Goal: Information Seeking & Learning: Learn about a topic

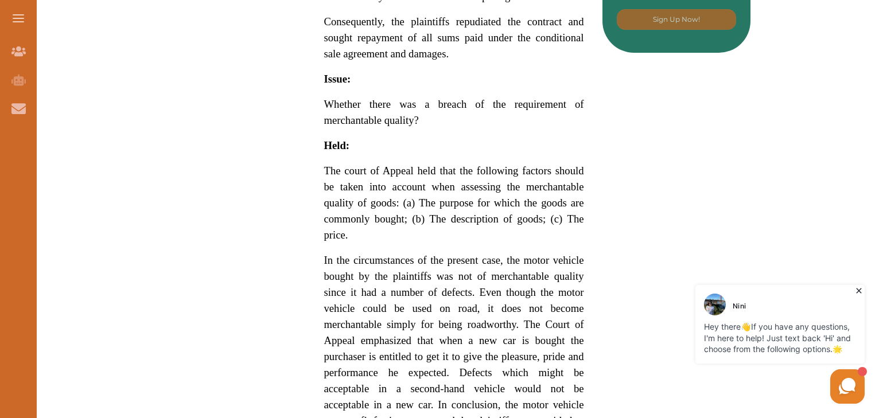
scroll to position [666, 0]
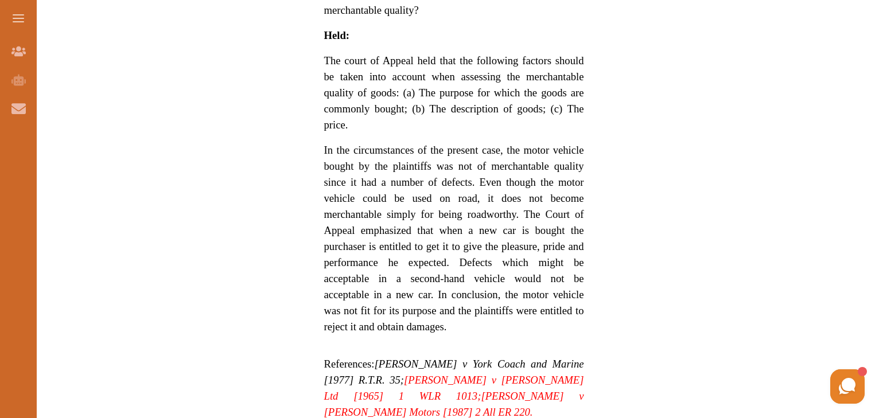
scroll to position [873, 0]
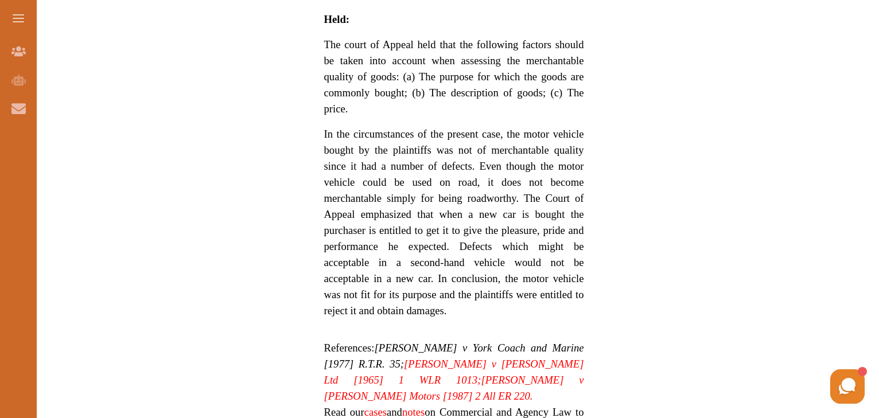
drag, startPoint x: 463, startPoint y: 224, endPoint x: 565, endPoint y: 228, distance: 102.3
click at [565, 228] on span "In the circumstances of the present case, the motor vehicle bought by the plain…" at bounding box center [454, 222] width 260 height 189
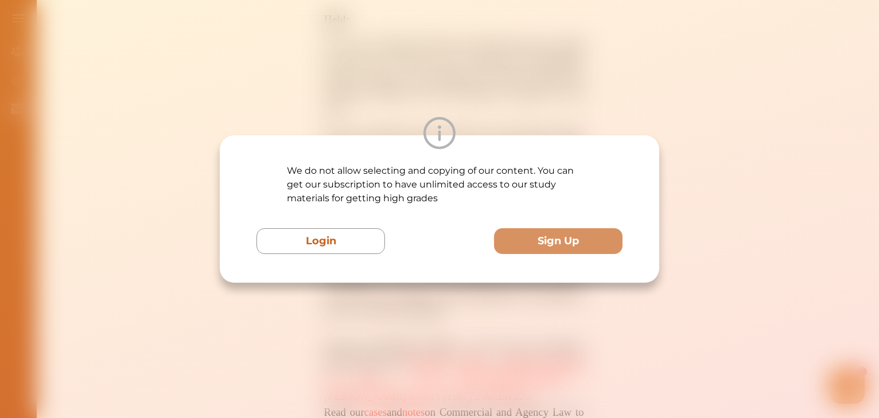
click at [767, 219] on div "We do not allow selecting and copying of our content. You can get our subscript…" at bounding box center [439, 209] width 879 height 418
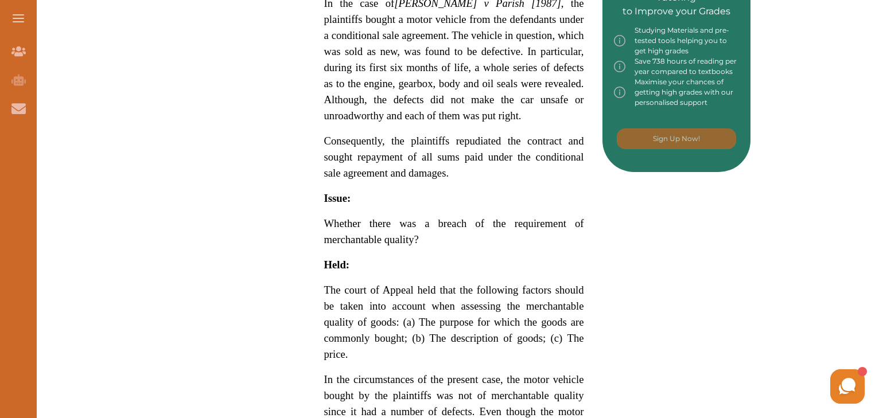
scroll to position [413, 0]
